Goal: Information Seeking & Learning: Understand process/instructions

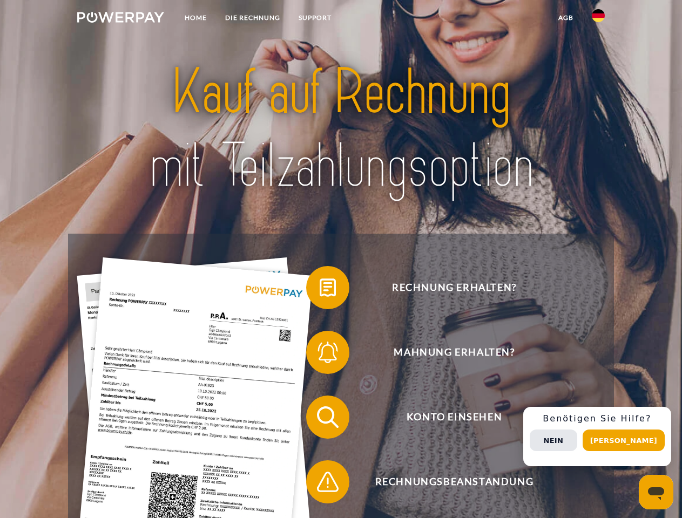
click at [120, 19] on img at bounding box center [120, 17] width 87 height 11
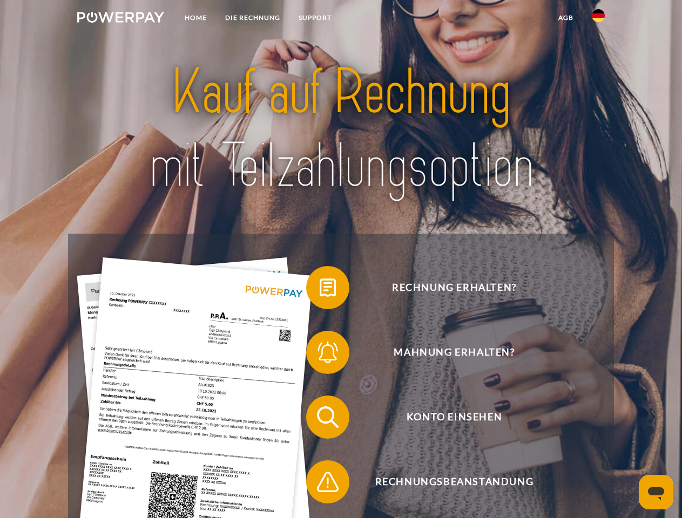
click at [598, 19] on img at bounding box center [598, 15] width 13 height 13
click at [565, 18] on link "agb" at bounding box center [565, 17] width 33 height 19
click at [320, 290] on span at bounding box center [312, 288] width 54 height 54
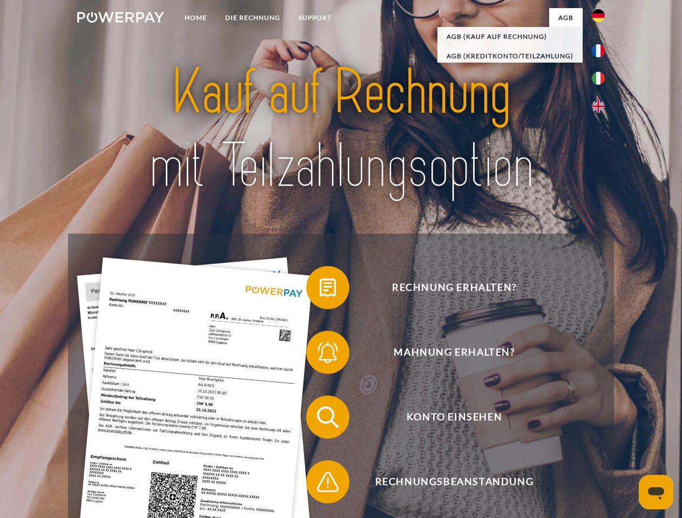
click at [320, 355] on div "Rechnung erhalten? Mahnung erhalten? Konto einsehen" at bounding box center [340, 450] width 545 height 432
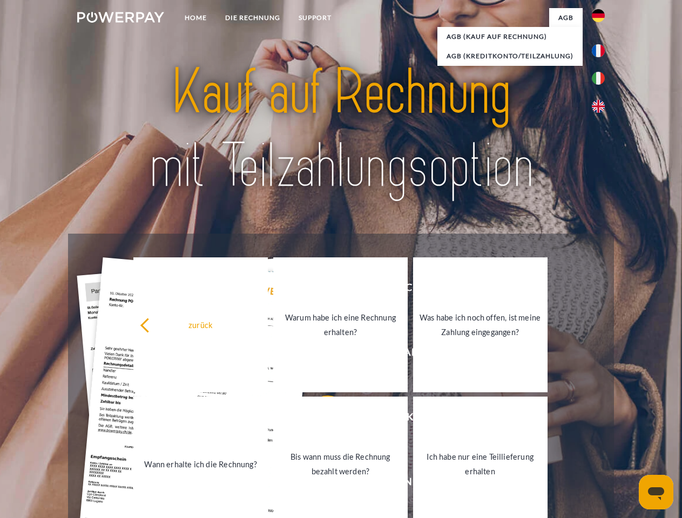
click at [320, 420] on link "Bis wann muss die Rechnung bezahlt werden?" at bounding box center [340, 464] width 134 height 135
click at [320, 484] on link "Bis wann muss die Rechnung bezahlt werden?" at bounding box center [340, 464] width 134 height 135
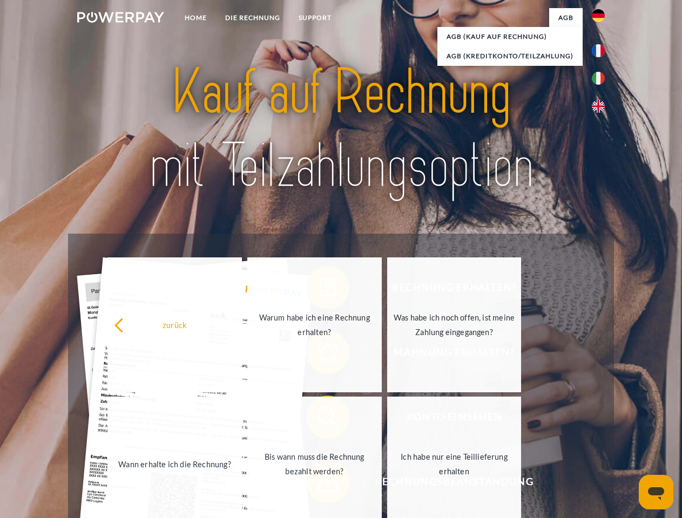
click at [601, 437] on div "Rechnung erhalten? Mahnung erhalten? Konto einsehen" at bounding box center [340, 450] width 545 height 432
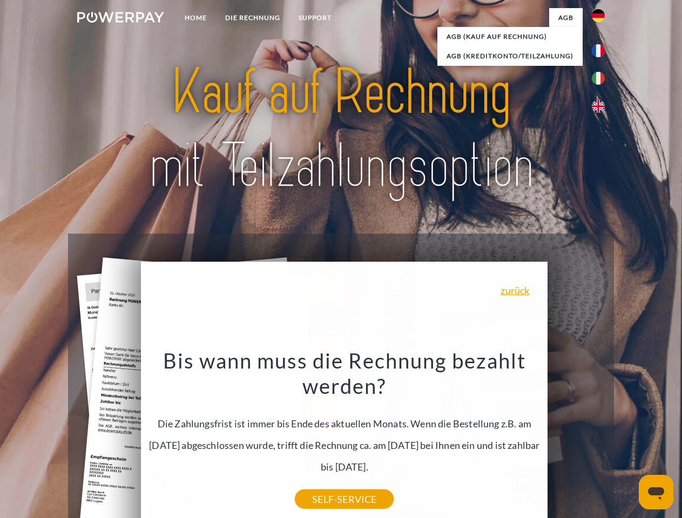
click at [574, 439] on span "Konto einsehen" at bounding box center [454, 417] width 265 height 43
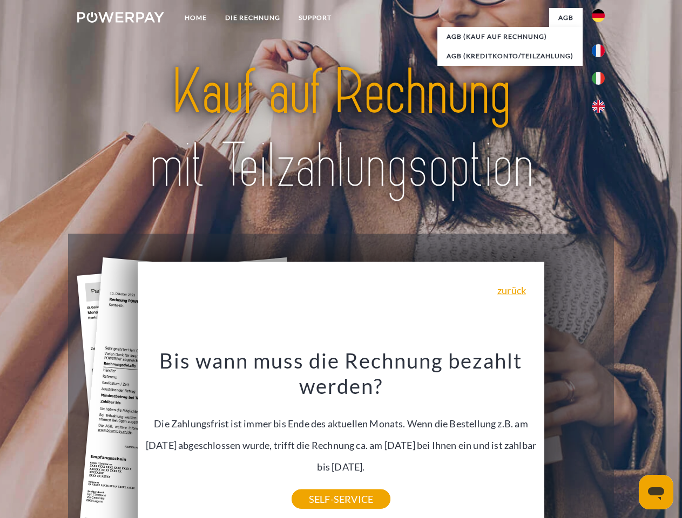
click at [627, 441] on header "Home DIE RECHNUNG SUPPORT" at bounding box center [341, 373] width 682 height 746
